Goal: Navigation & Orientation: Find specific page/section

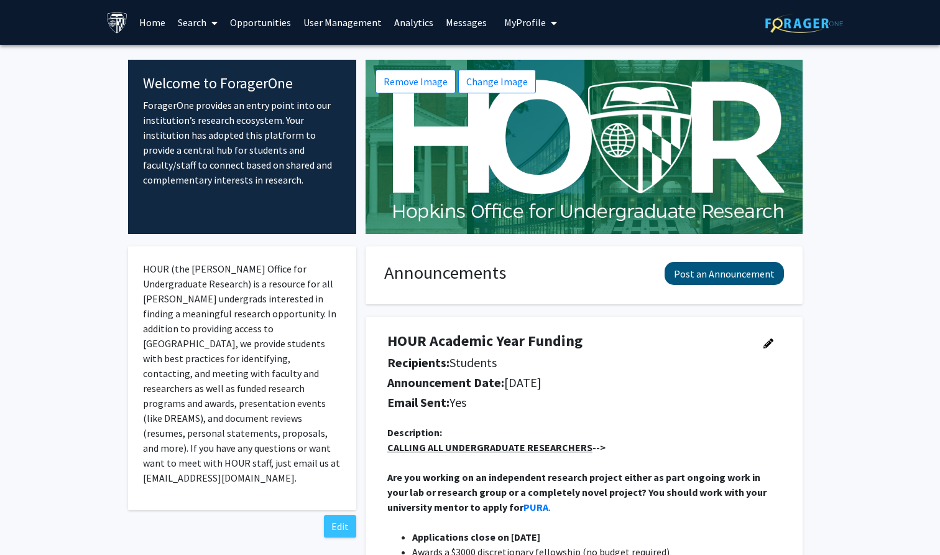
click at [738, 269] on button "Post an Announcement" at bounding box center [724, 273] width 119 height 23
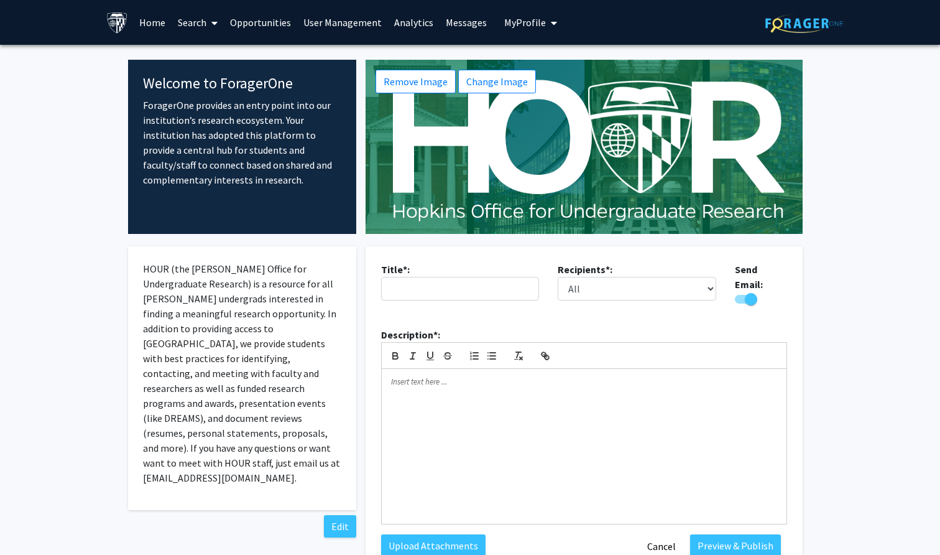
click at [213, 35] on span at bounding box center [211, 23] width 11 height 44
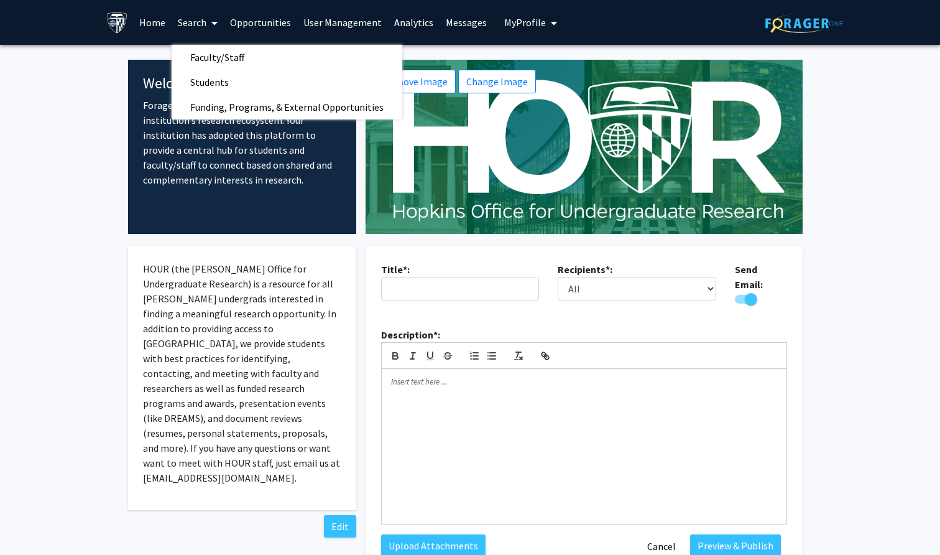
click at [239, 30] on link "Opportunities" at bounding box center [260, 23] width 73 height 44
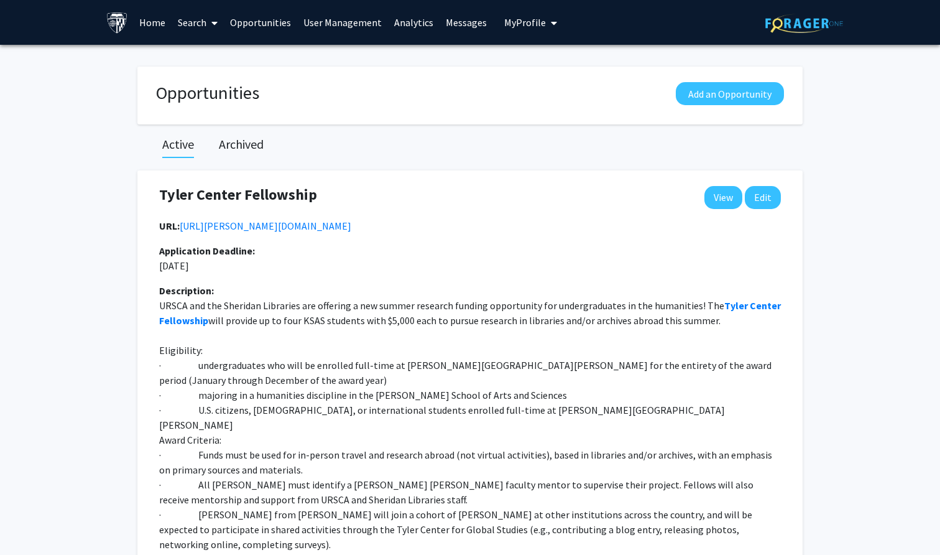
click at [211, 30] on span at bounding box center [211, 23] width 11 height 44
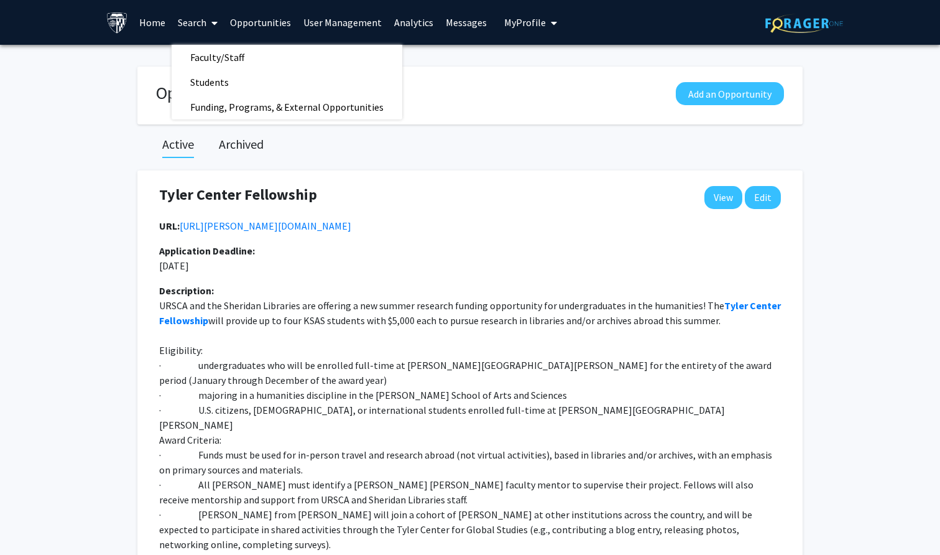
click at [582, 195] on div "Tyler Center Fellowship Edit View" at bounding box center [470, 202] width 640 height 33
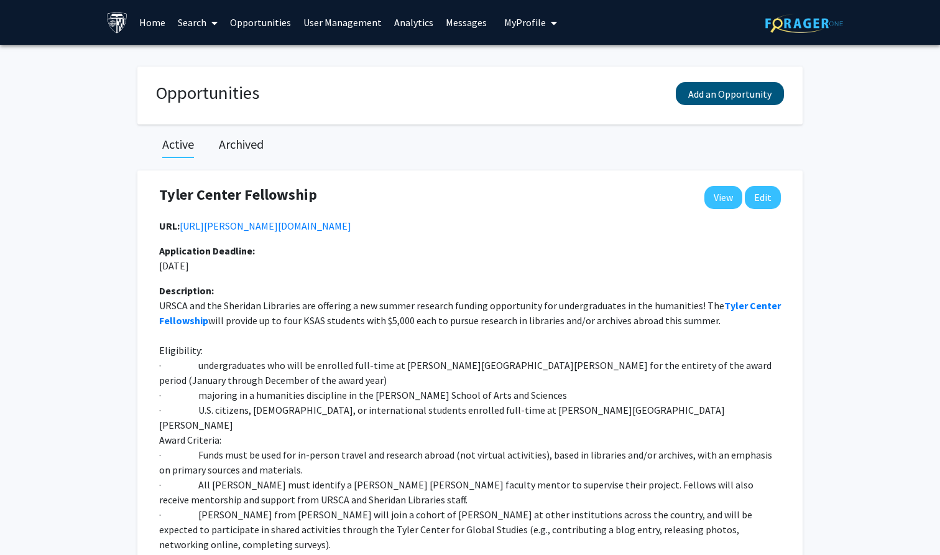
click at [728, 101] on button "Add an Opportunity" at bounding box center [730, 93] width 108 height 23
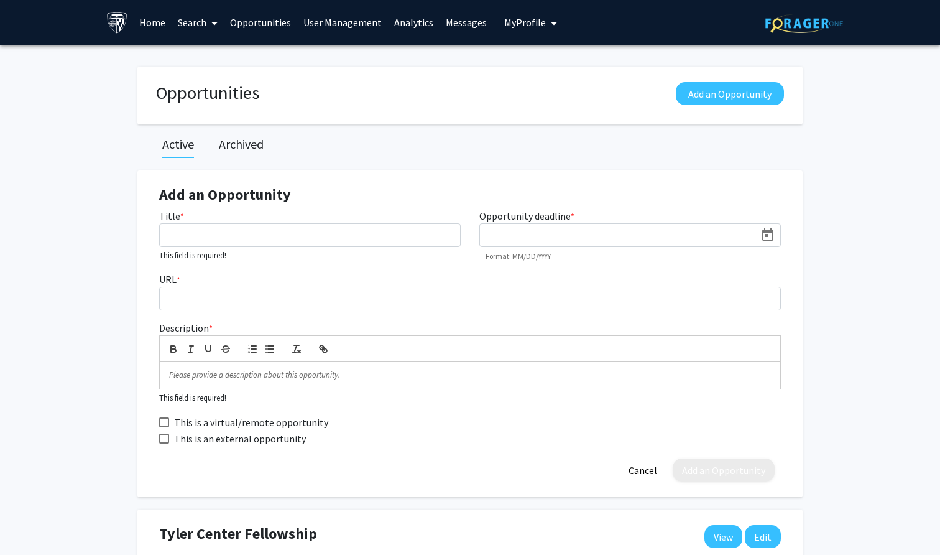
click at [326, 32] on link "User Management" at bounding box center [342, 23] width 91 height 44
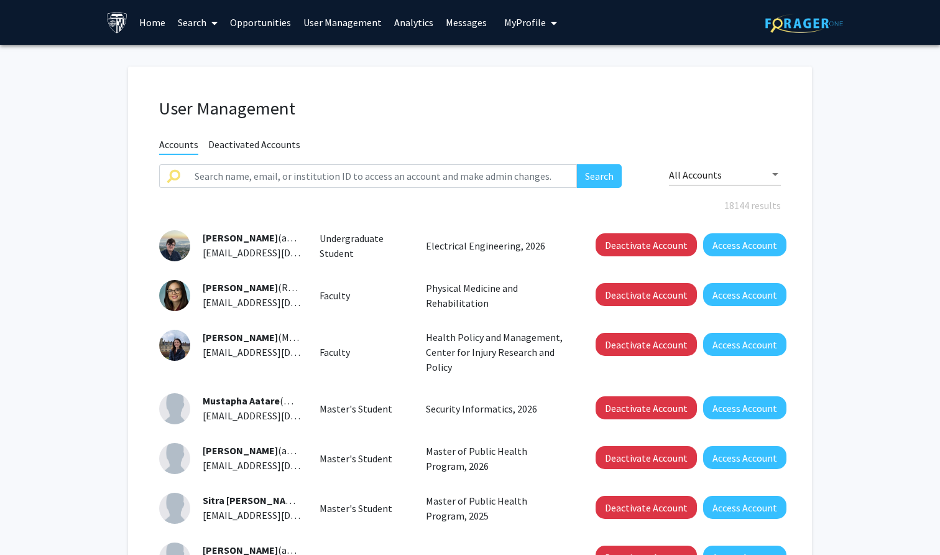
click at [411, 24] on link "Analytics" at bounding box center [414, 23] width 52 height 44
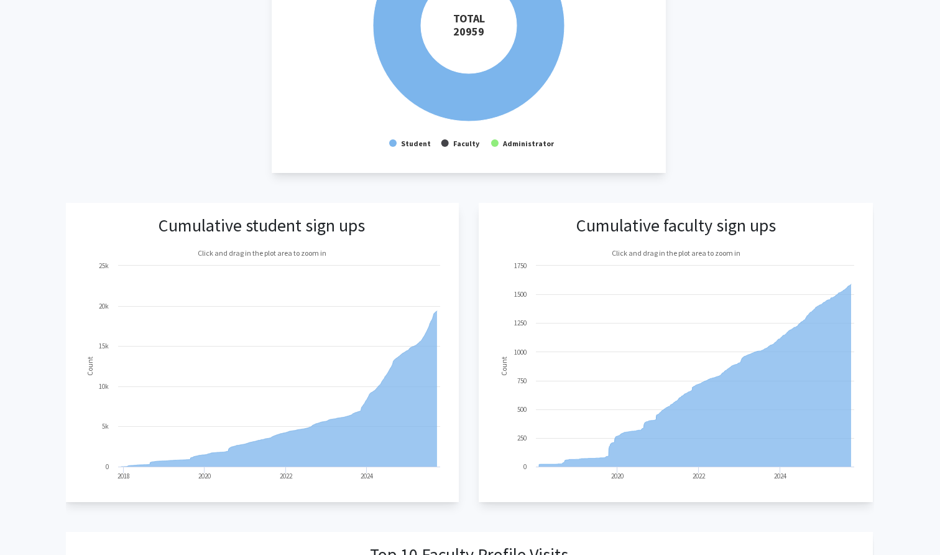
scroll to position [305, 0]
